Goal: Navigation & Orientation: Find specific page/section

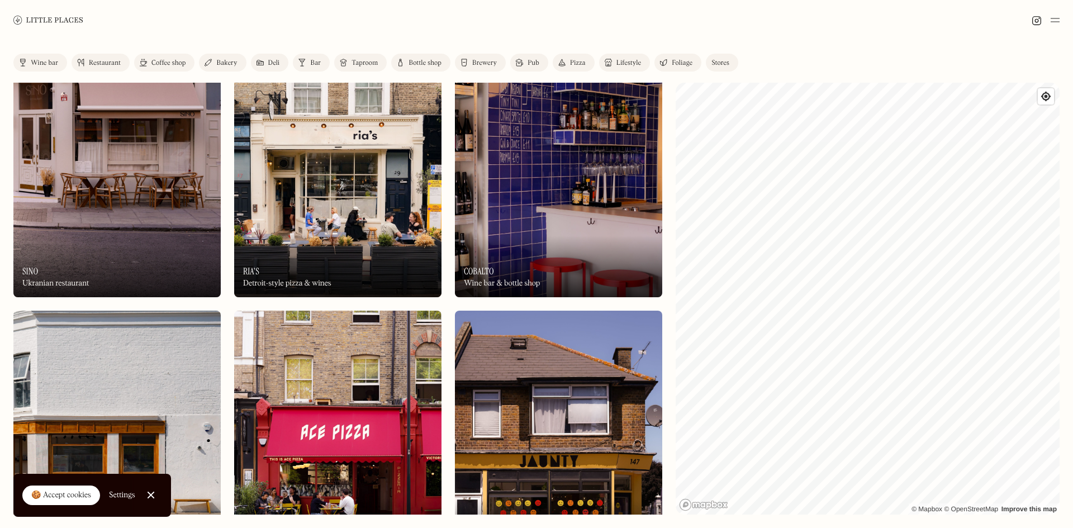
scroll to position [615, 0]
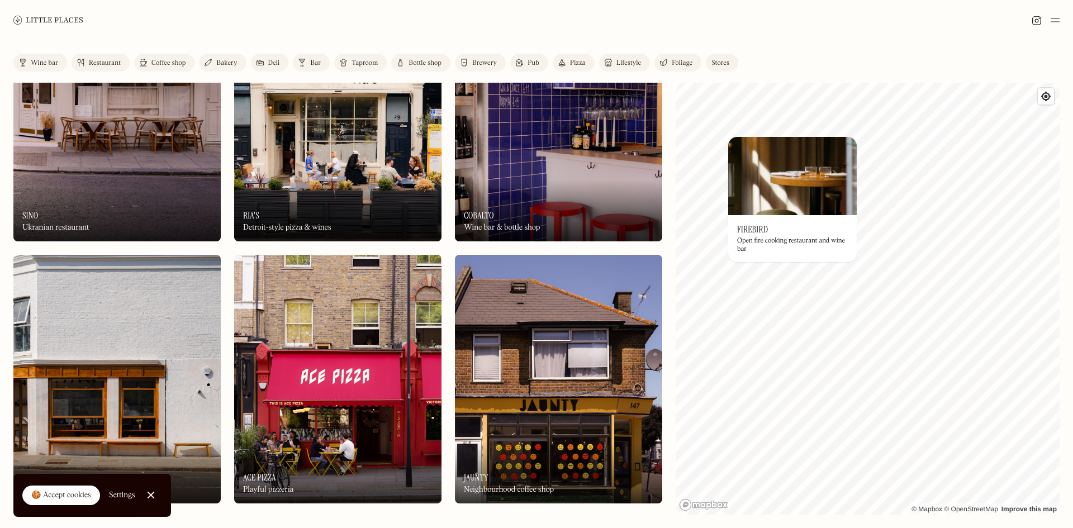
click at [801, 197] on img at bounding box center [792, 176] width 129 height 78
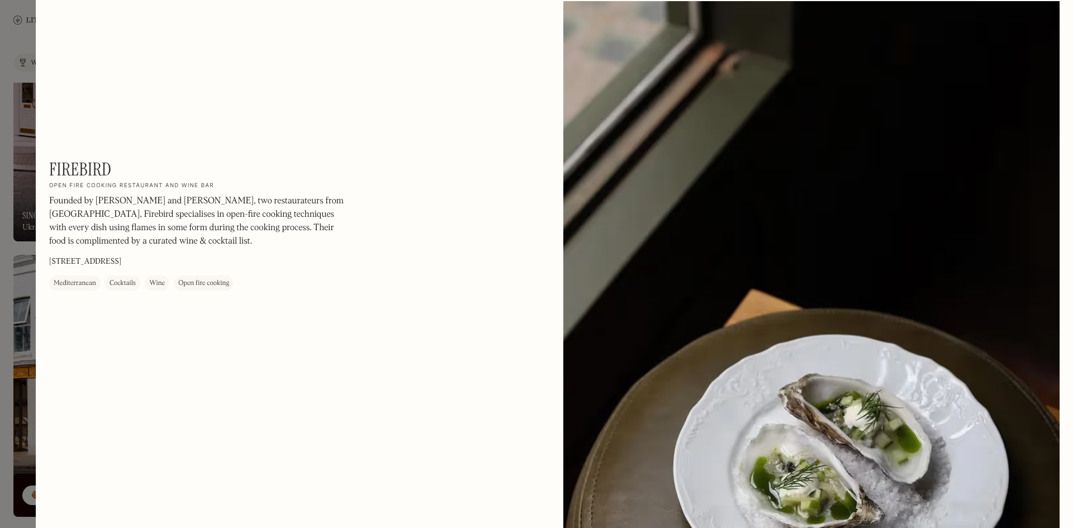
scroll to position [2011, 0]
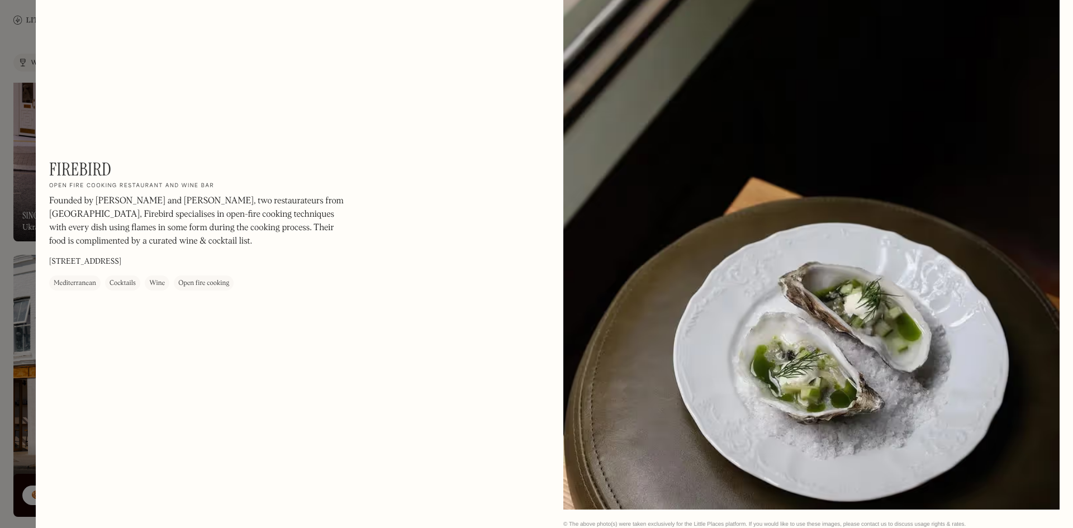
click at [14, 45] on div at bounding box center [536, 264] width 1073 height 528
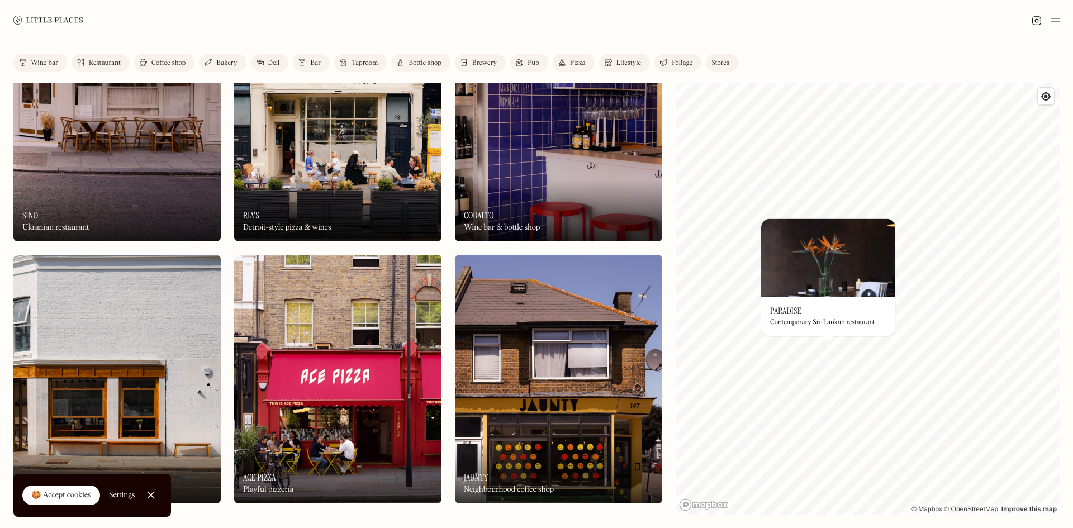
click at [826, 269] on img at bounding box center [828, 257] width 134 height 78
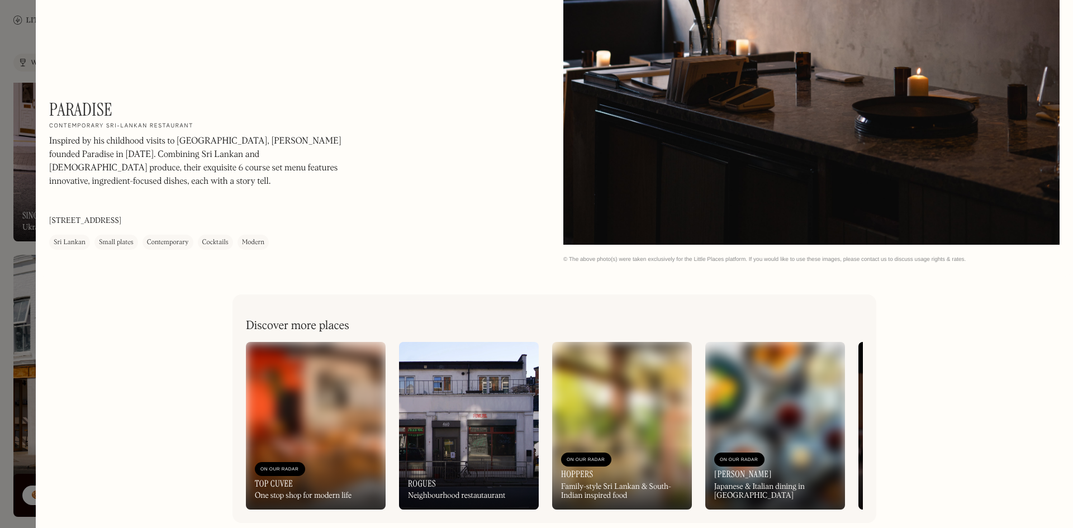
scroll to position [2918, 0]
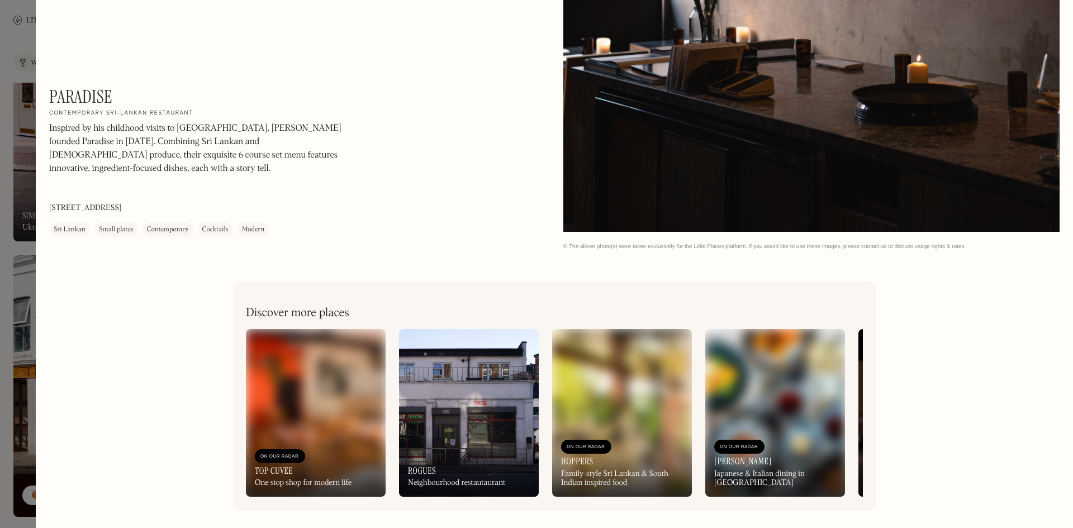
click at [748, 467] on h3 "[PERSON_NAME]" at bounding box center [743, 461] width 58 height 11
